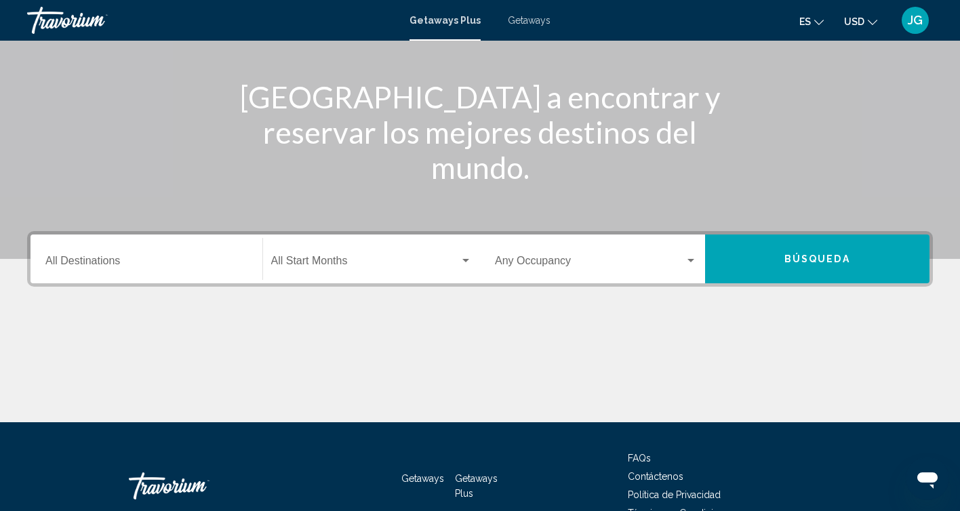
scroll to position [150, 0]
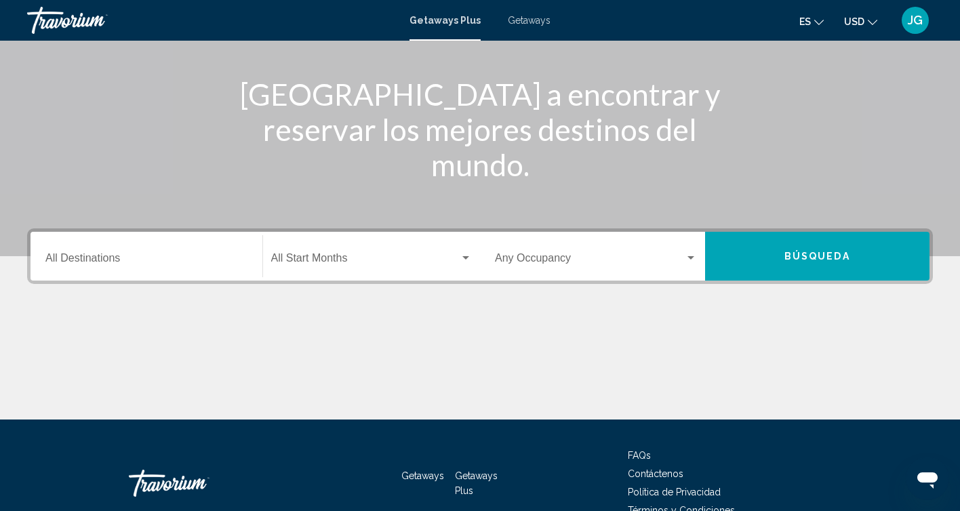
click at [101, 255] on input "Destination All Destinations" at bounding box center [146, 261] width 202 height 12
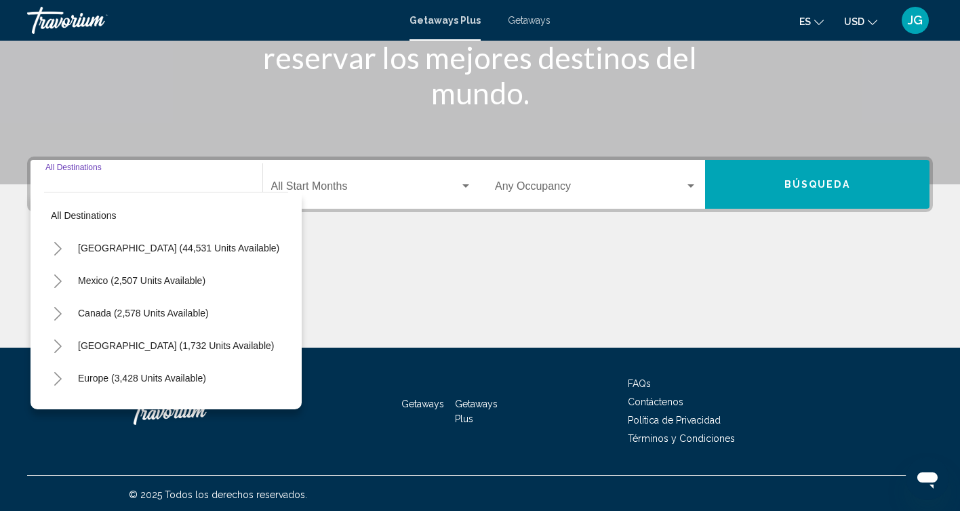
scroll to position [225, 0]
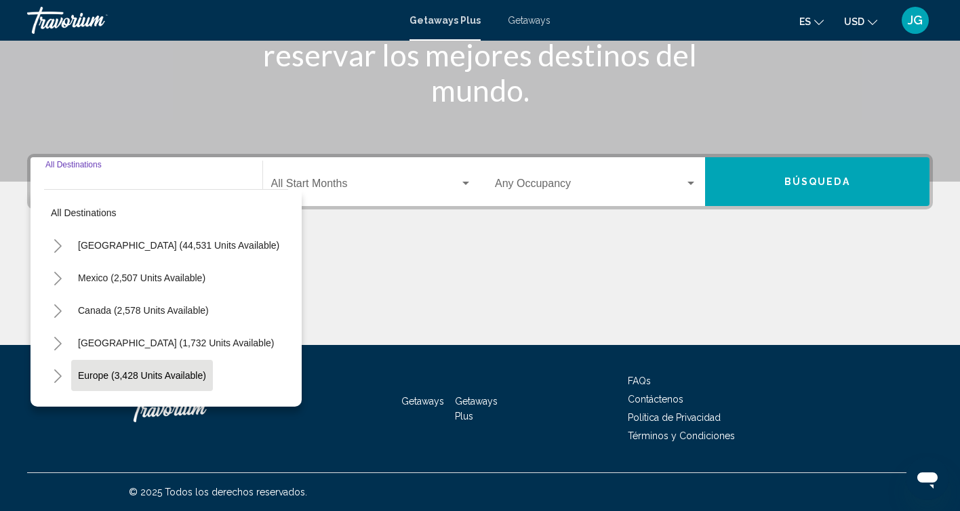
click at [167, 371] on span "Europe (3,428 units available)" at bounding box center [142, 375] width 128 height 11
type input "**********"
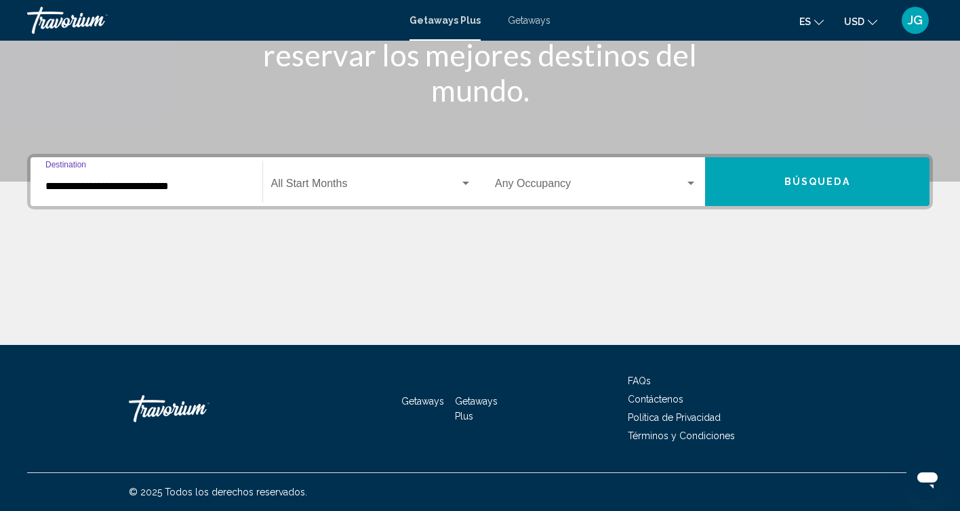
click at [394, 186] on span "Search widget" at bounding box center [365, 186] width 189 height 12
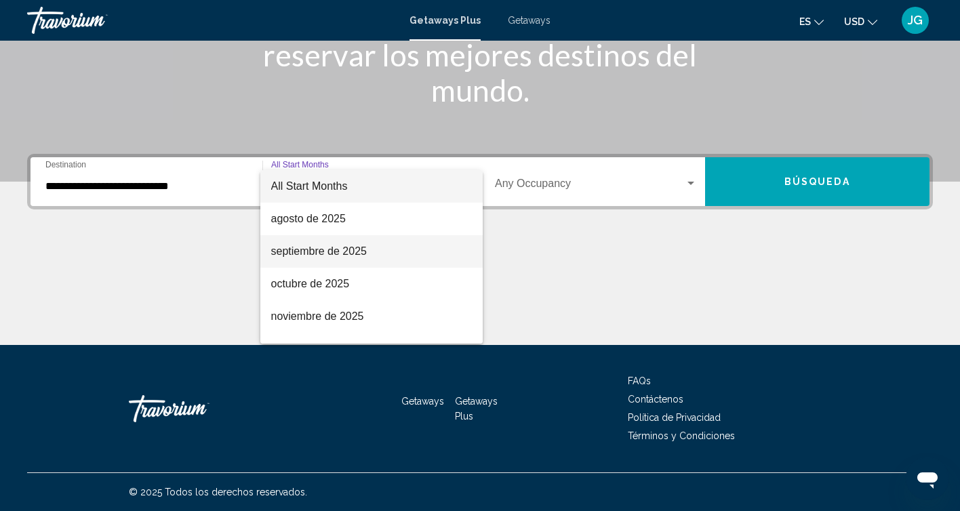
click at [363, 248] on span "septiembre de 2025" at bounding box center [371, 251] width 201 height 33
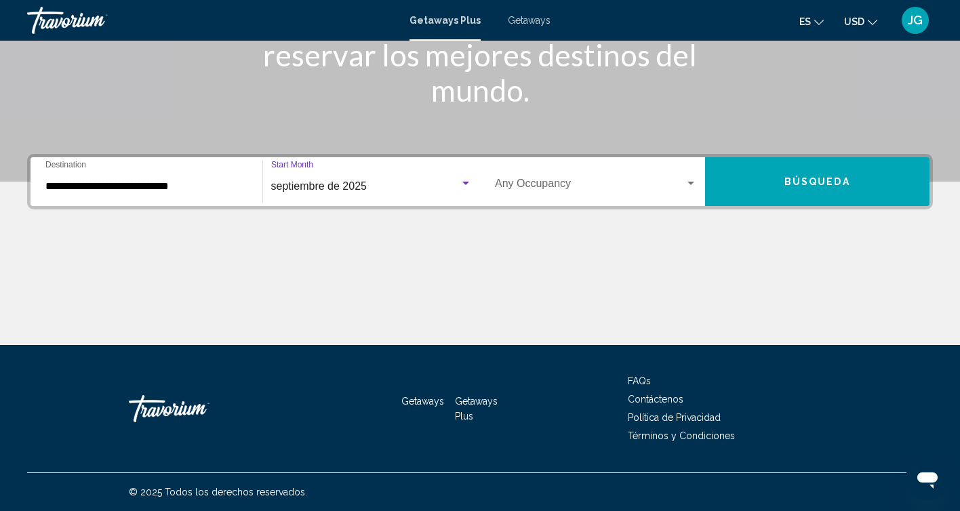
click at [573, 182] on span "Search widget" at bounding box center [590, 186] width 190 height 12
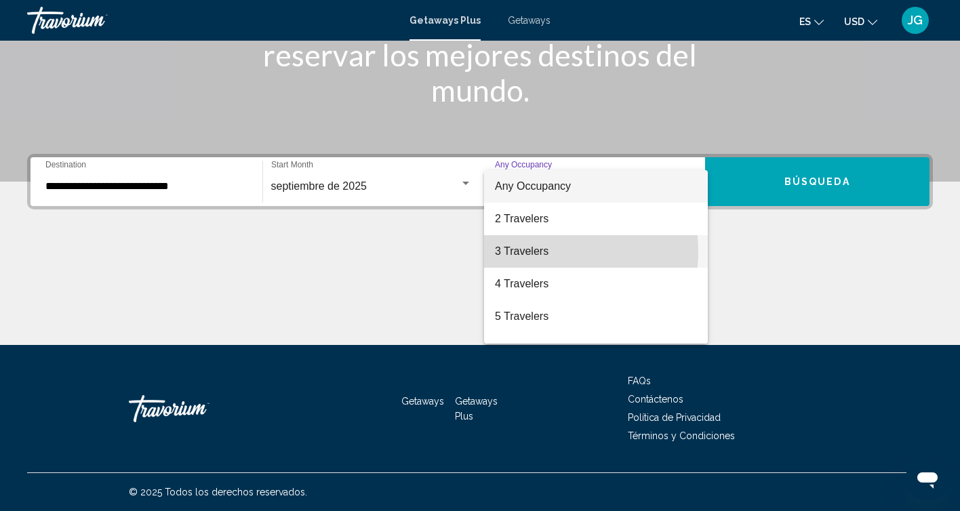
click at [535, 251] on span "3 Travelers" at bounding box center [596, 251] width 202 height 33
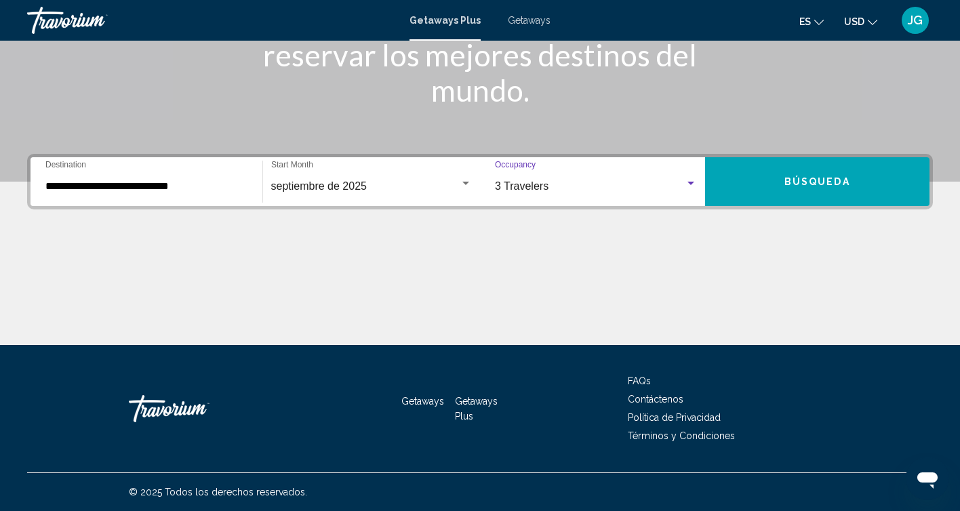
click at [817, 182] on span "Búsqueda" at bounding box center [817, 182] width 66 height 11
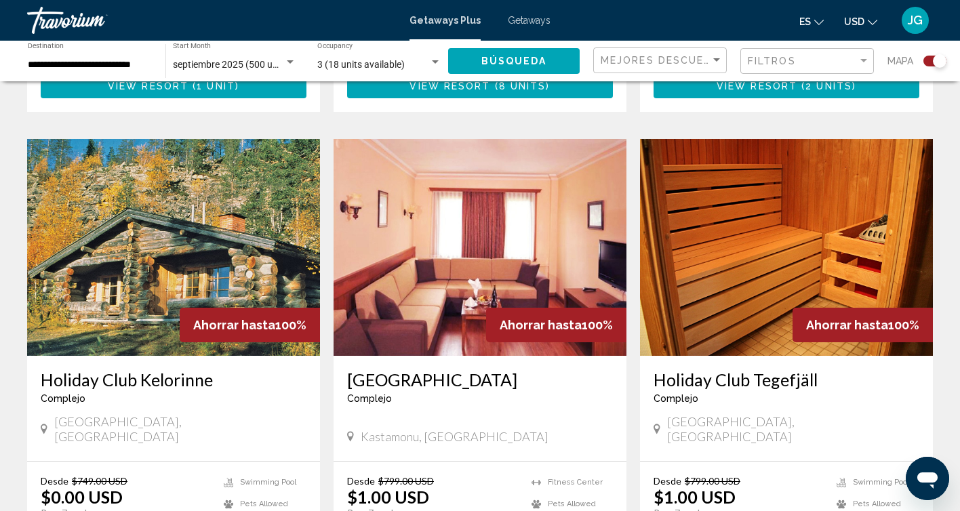
scroll to position [1860, 0]
